Goal: Find contact information: Find contact information

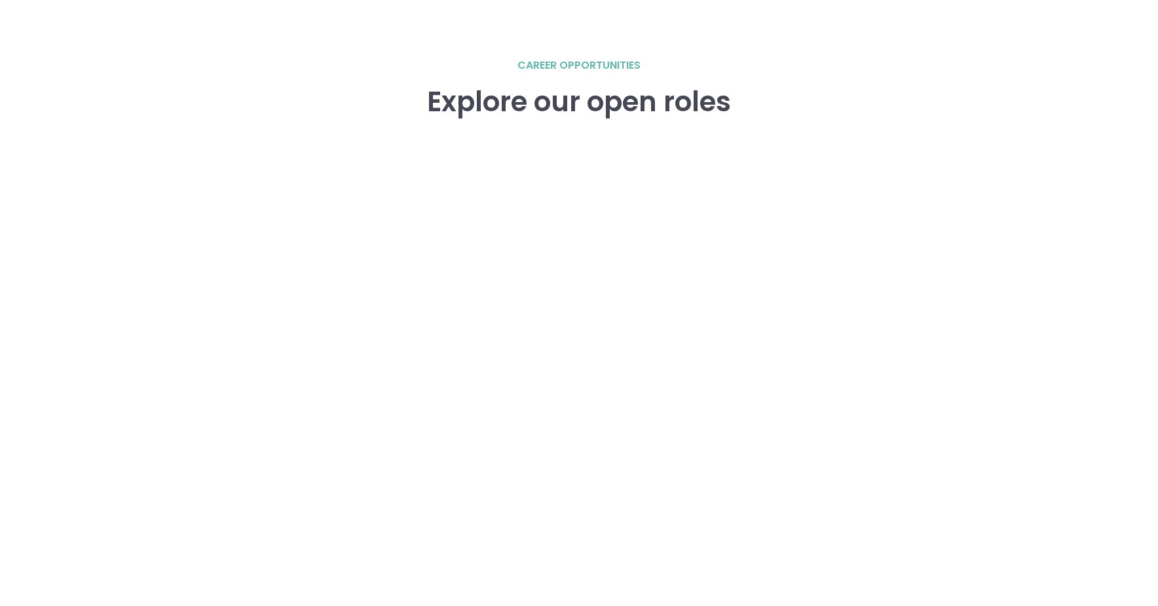
scroll to position [1834, 0]
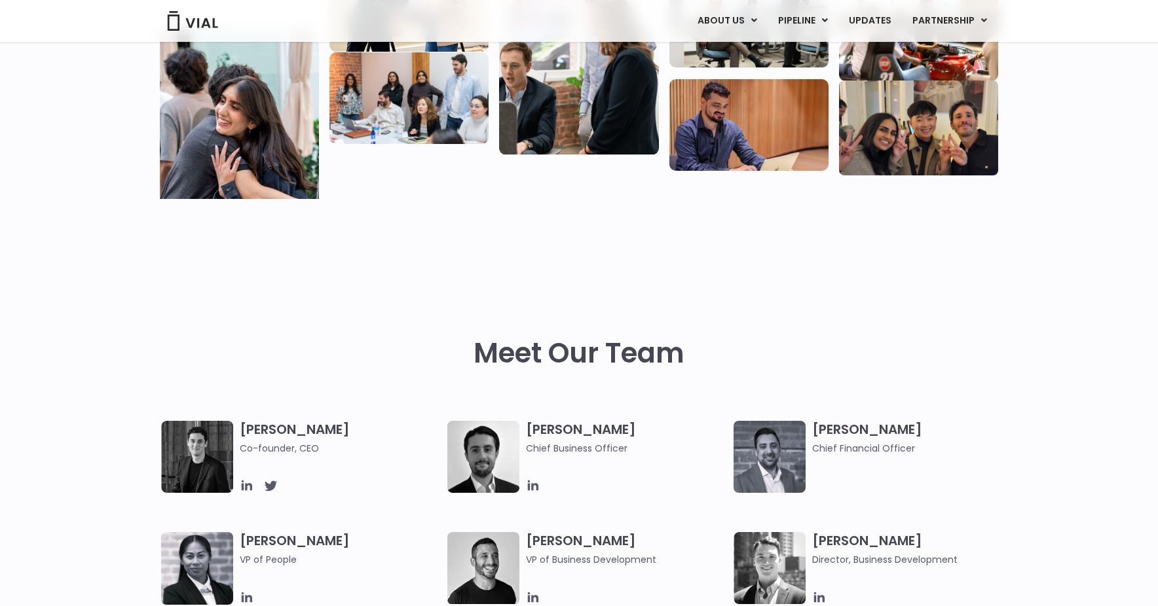
scroll to position [458, 0]
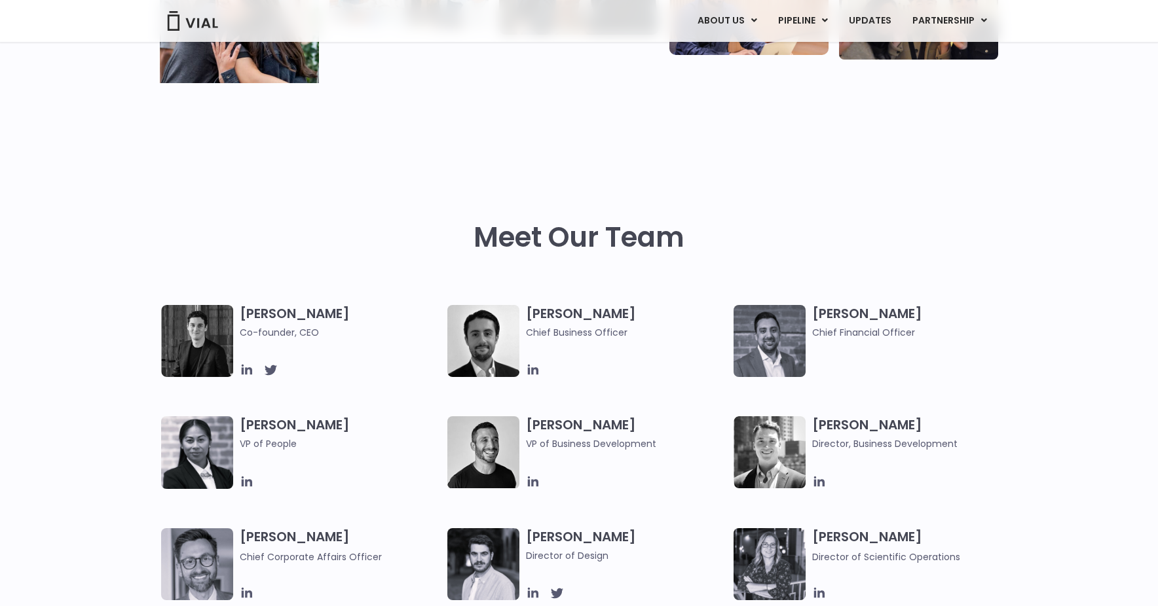
drag, startPoint x: 787, startPoint y: 341, endPoint x: 787, endPoint y: 356, distance: 14.4
click at [786, 341] on img at bounding box center [769, 341] width 72 height 72
drag, startPoint x: 907, startPoint y: 314, endPoint x: 811, endPoint y: 314, distance: 95.6
click at [812, 314] on h3 "[PERSON_NAME] Chief Financial Officer" at bounding box center [912, 322] width 201 height 35
copy h3 "[PERSON_NAME]"
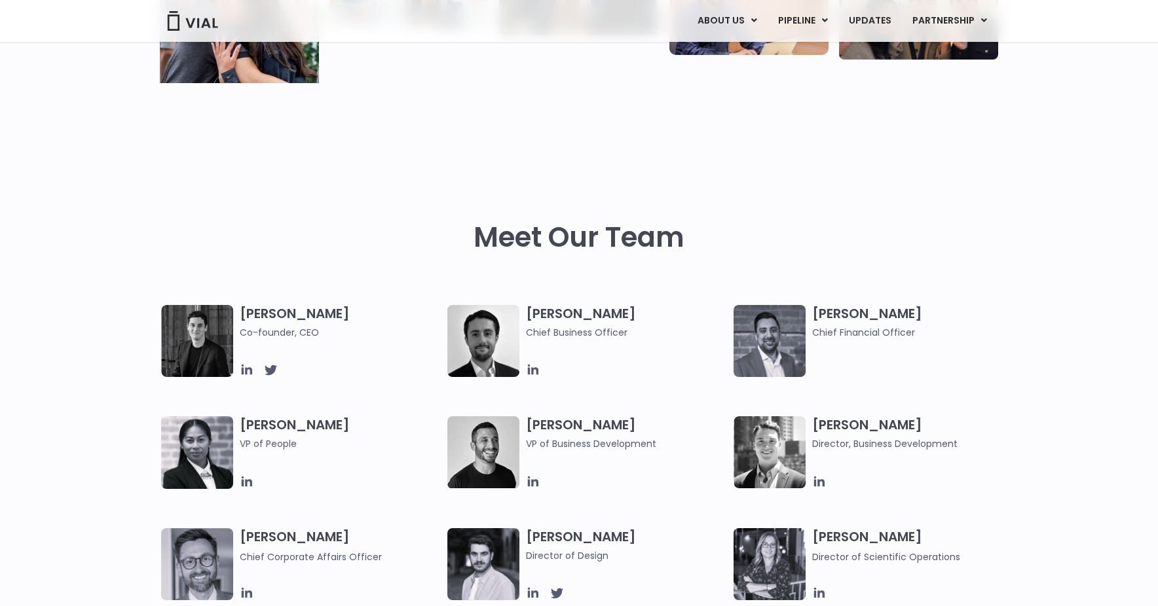
click at [849, 360] on div "[PERSON_NAME] Chief Financial Officer" at bounding box center [916, 341] width 208 height 72
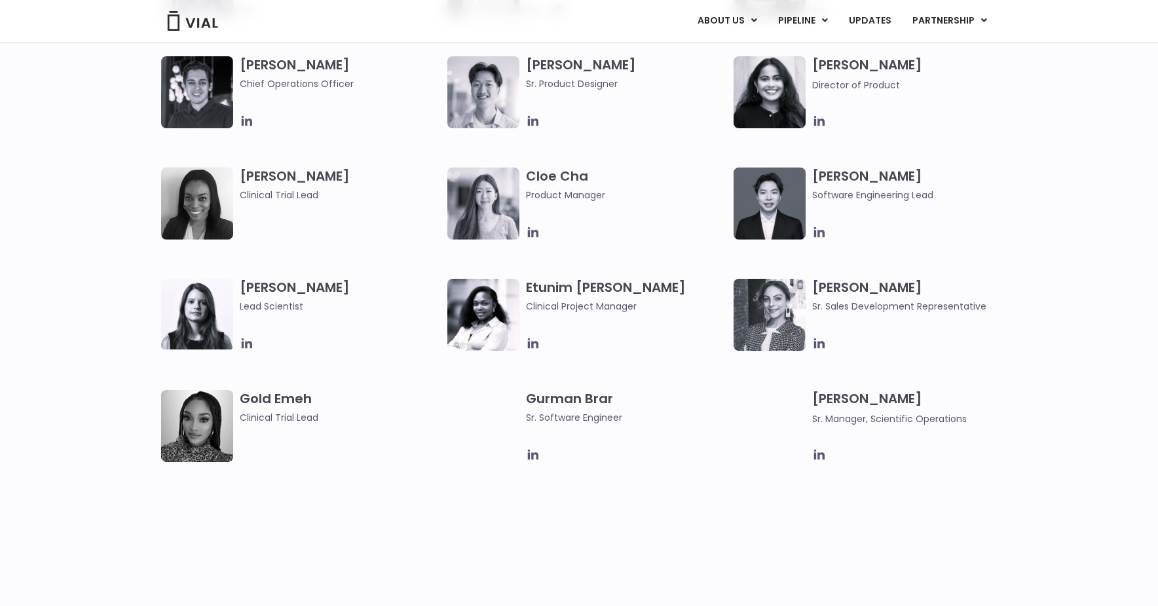
scroll to position [1048, 0]
